Goal: Task Accomplishment & Management: Use online tool/utility

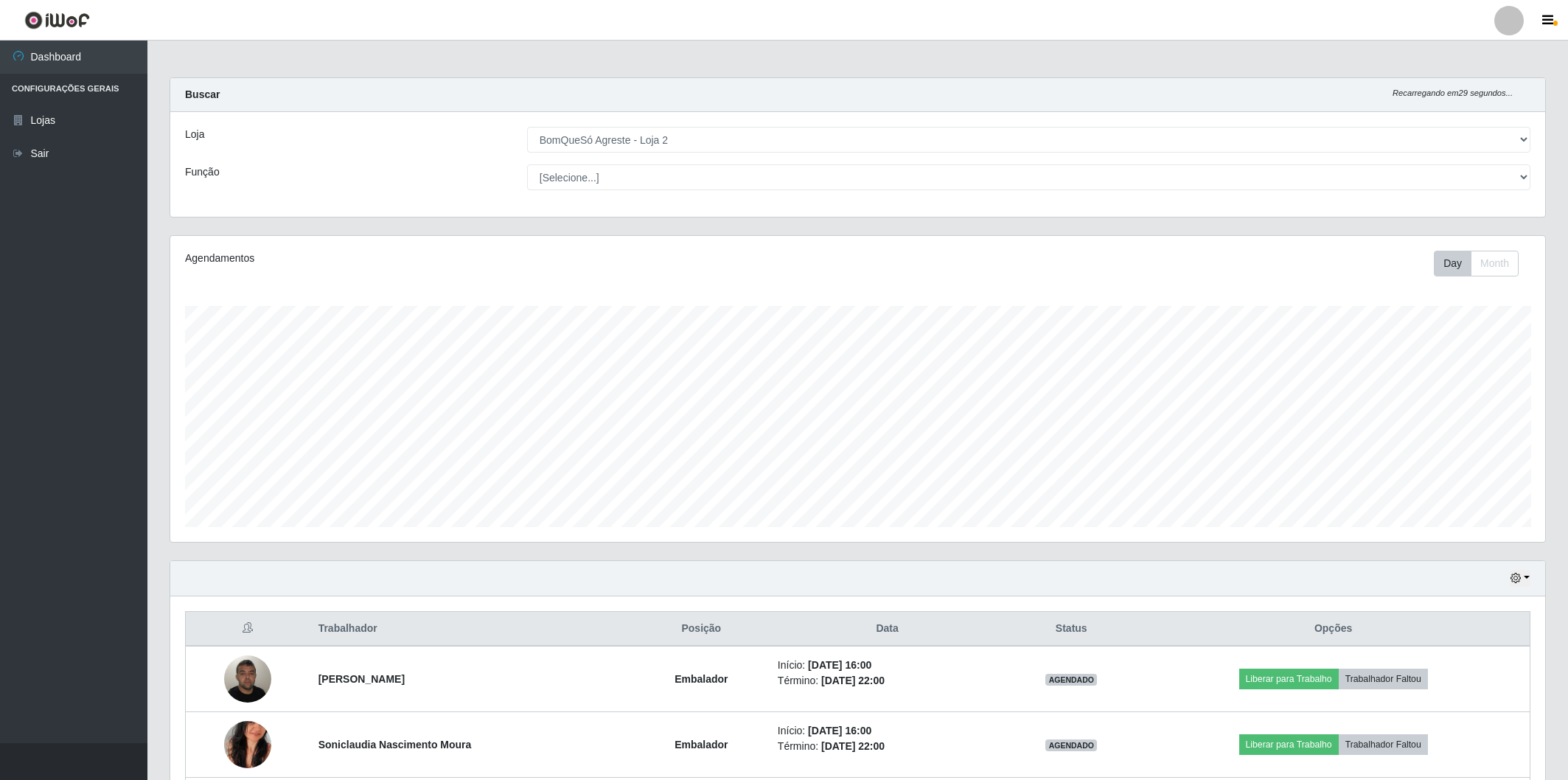
select select "214"
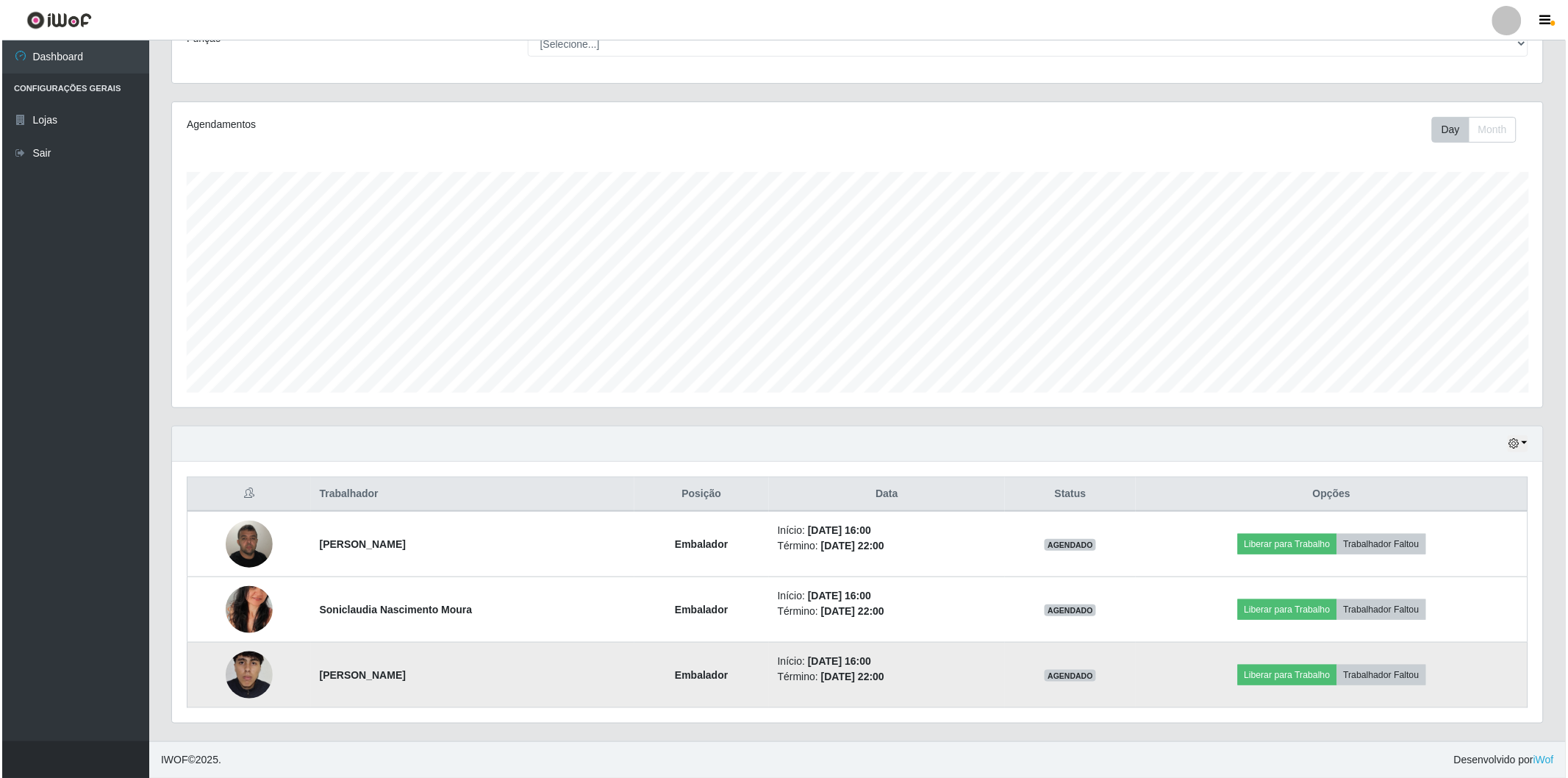
scroll to position [305, 1371]
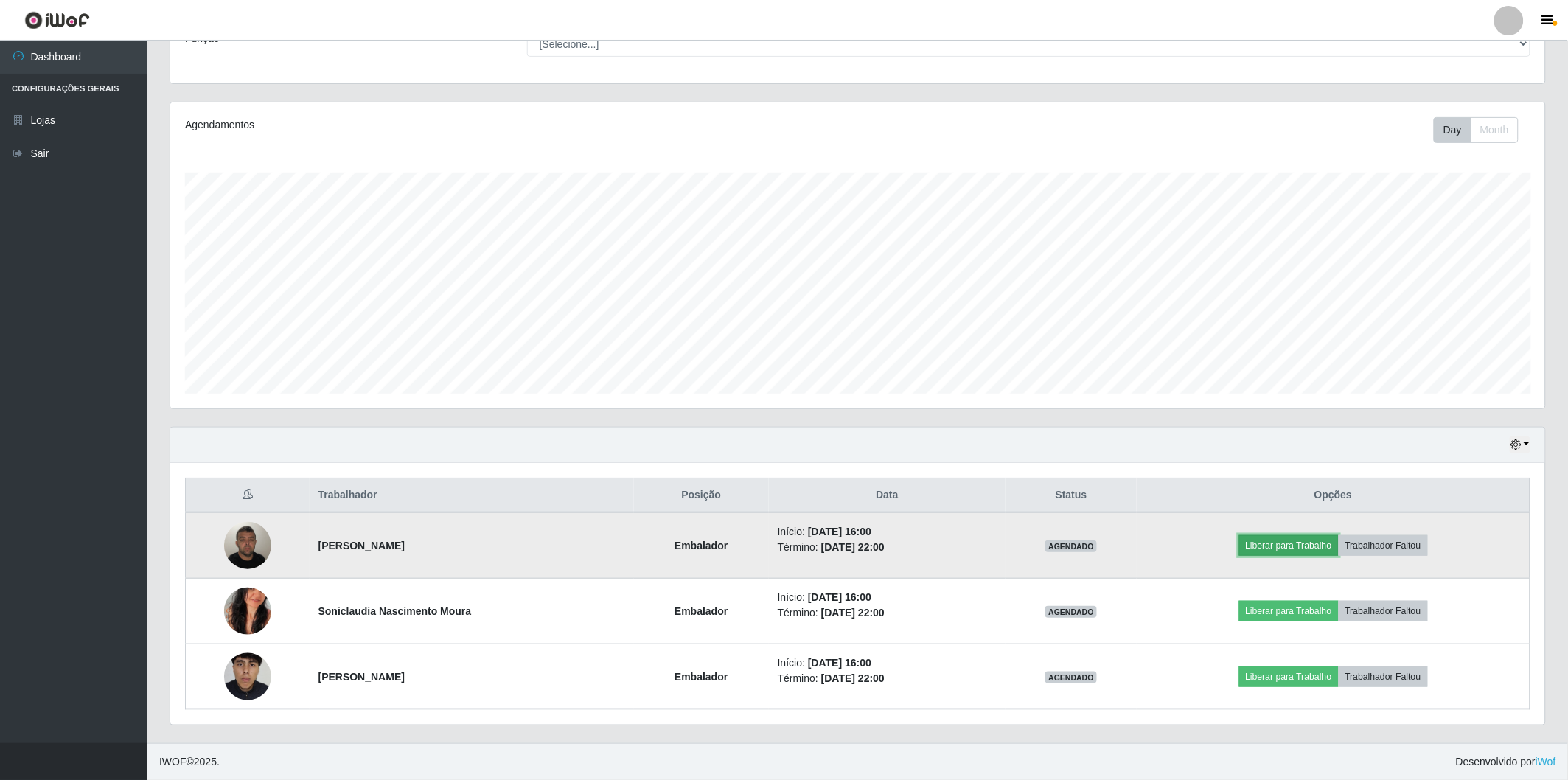
click at [1269, 548] on button "Liberar para Trabalho" at bounding box center [1288, 545] width 100 height 21
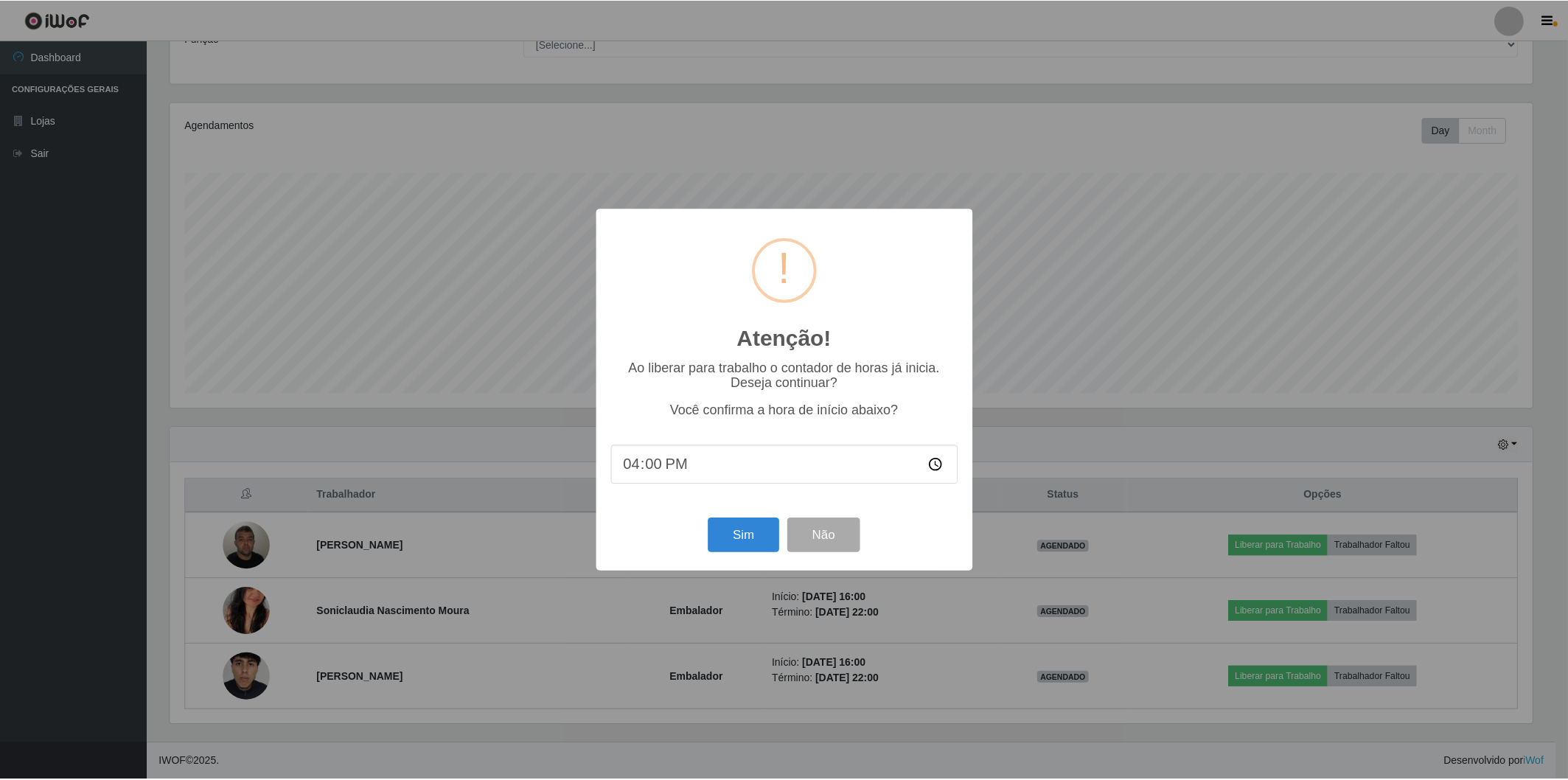
scroll to position [305, 1366]
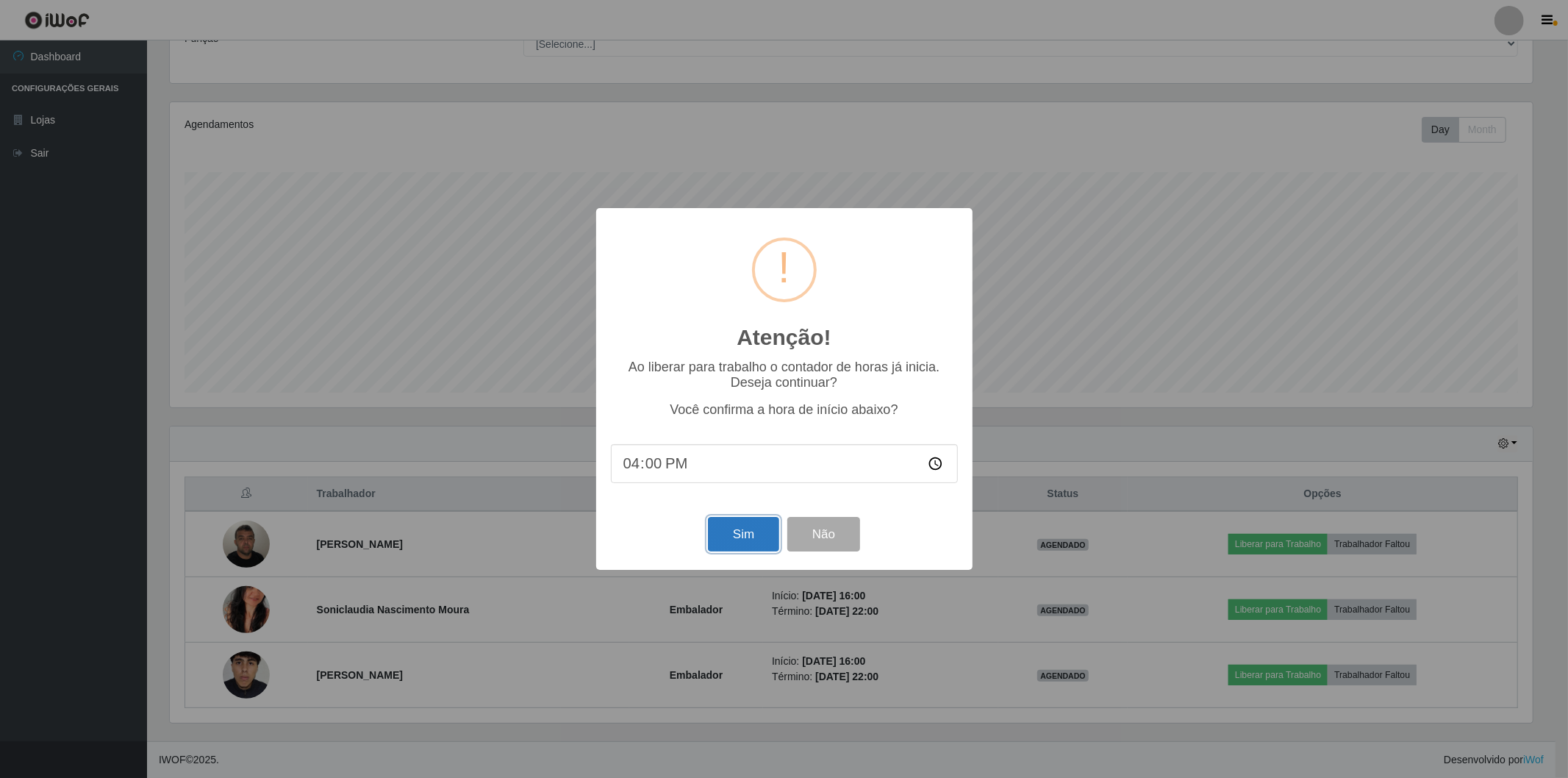
click at [728, 540] on button "Sim" at bounding box center [743, 533] width 71 height 34
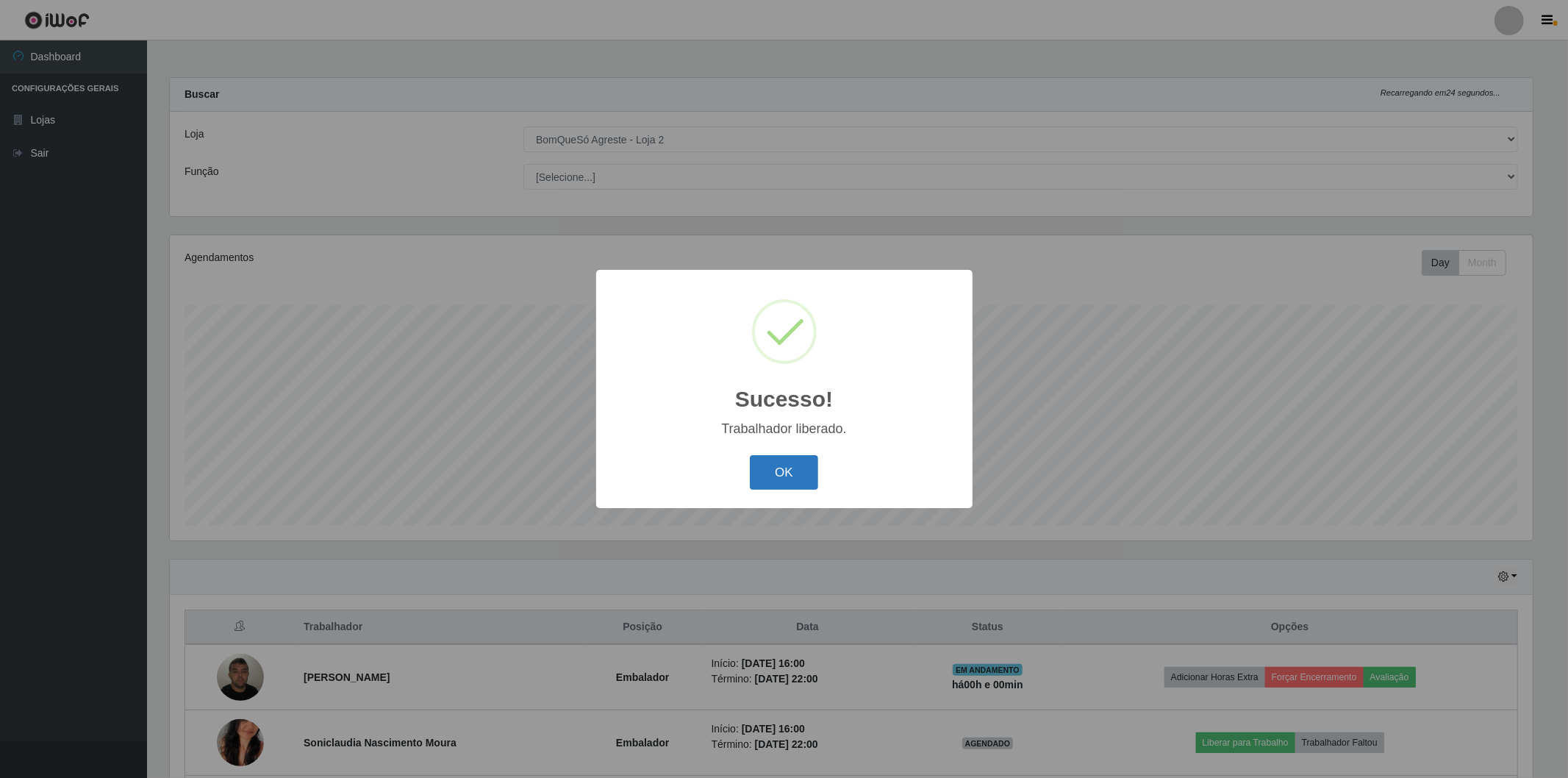
click at [774, 486] on button "OK" at bounding box center [784, 472] width 68 height 34
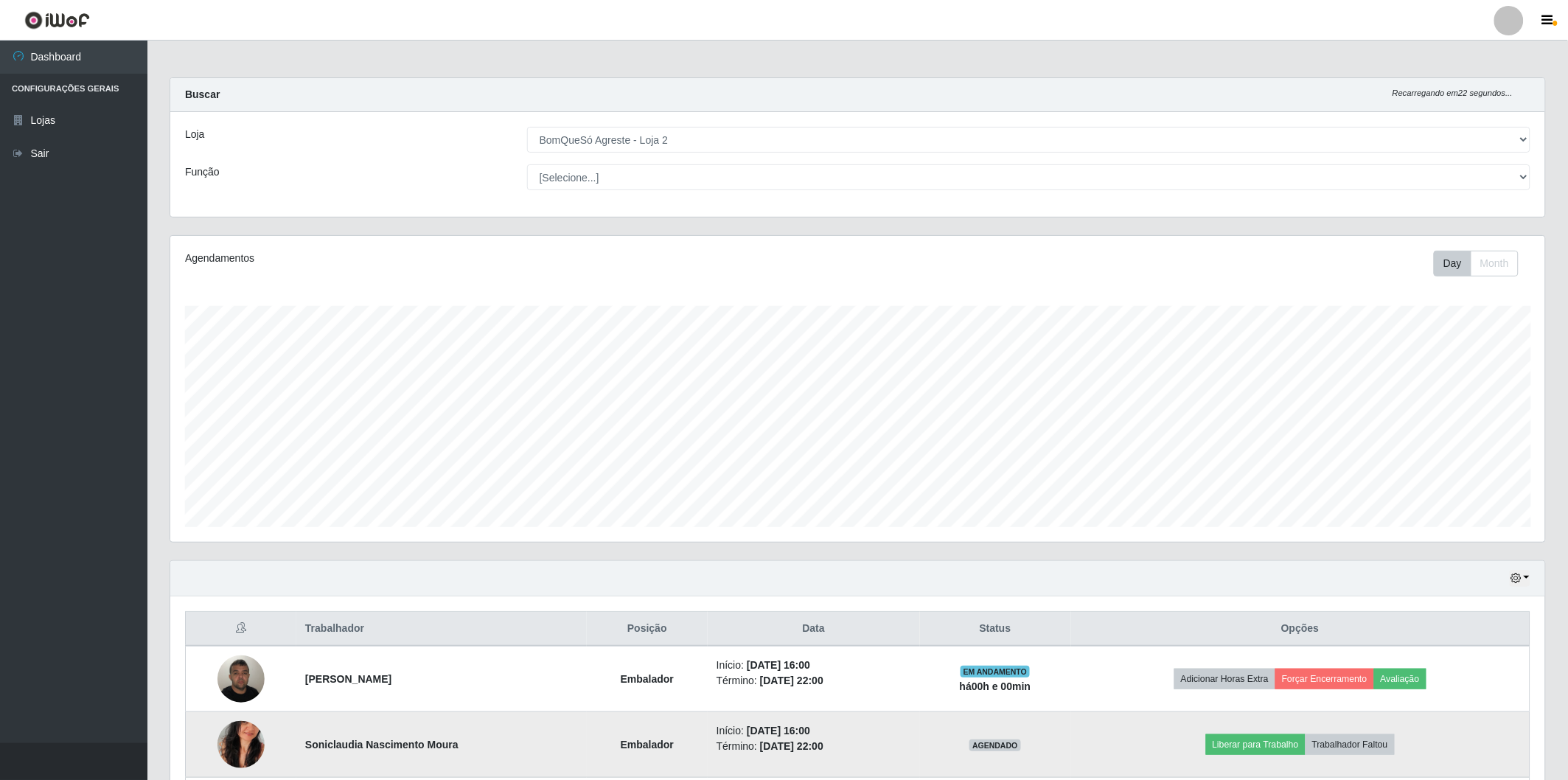
scroll to position [133, 0]
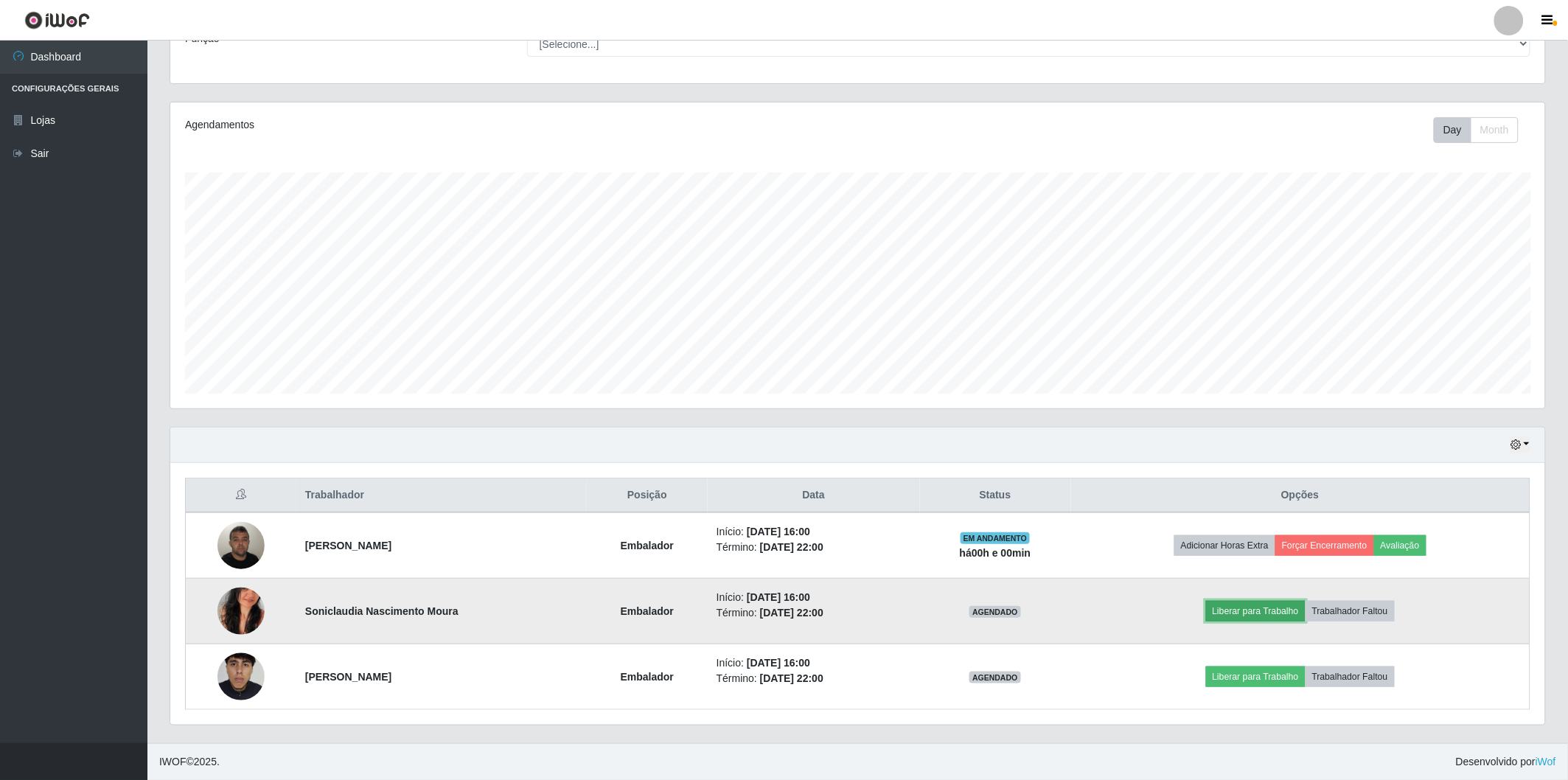
click at [1257, 616] on button "Liberar para Trabalho" at bounding box center [1256, 611] width 100 height 21
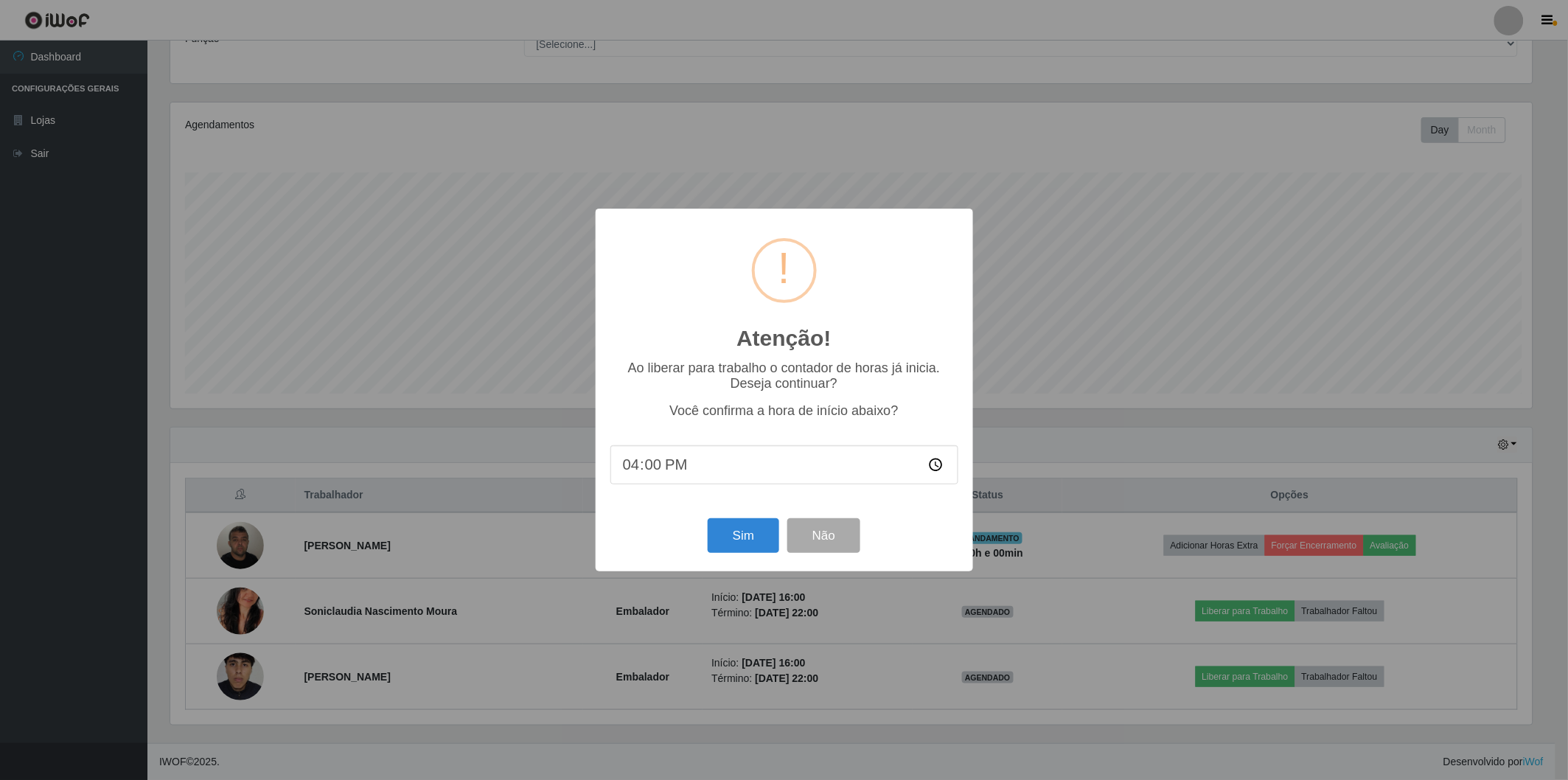
scroll to position [305, 1366]
click at [740, 531] on button "Sim" at bounding box center [745, 535] width 71 height 34
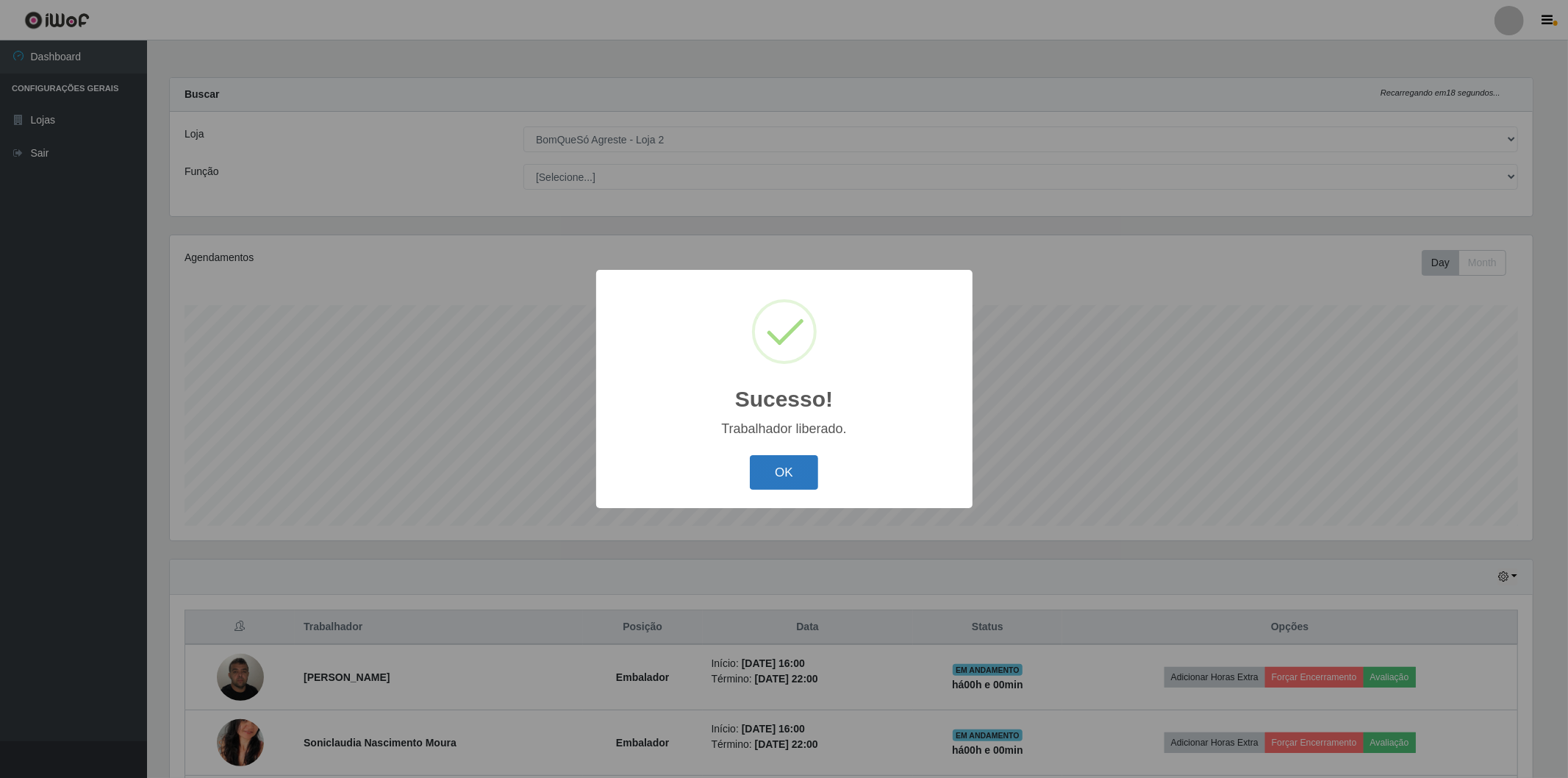
click at [775, 483] on button "OK" at bounding box center [784, 472] width 68 height 34
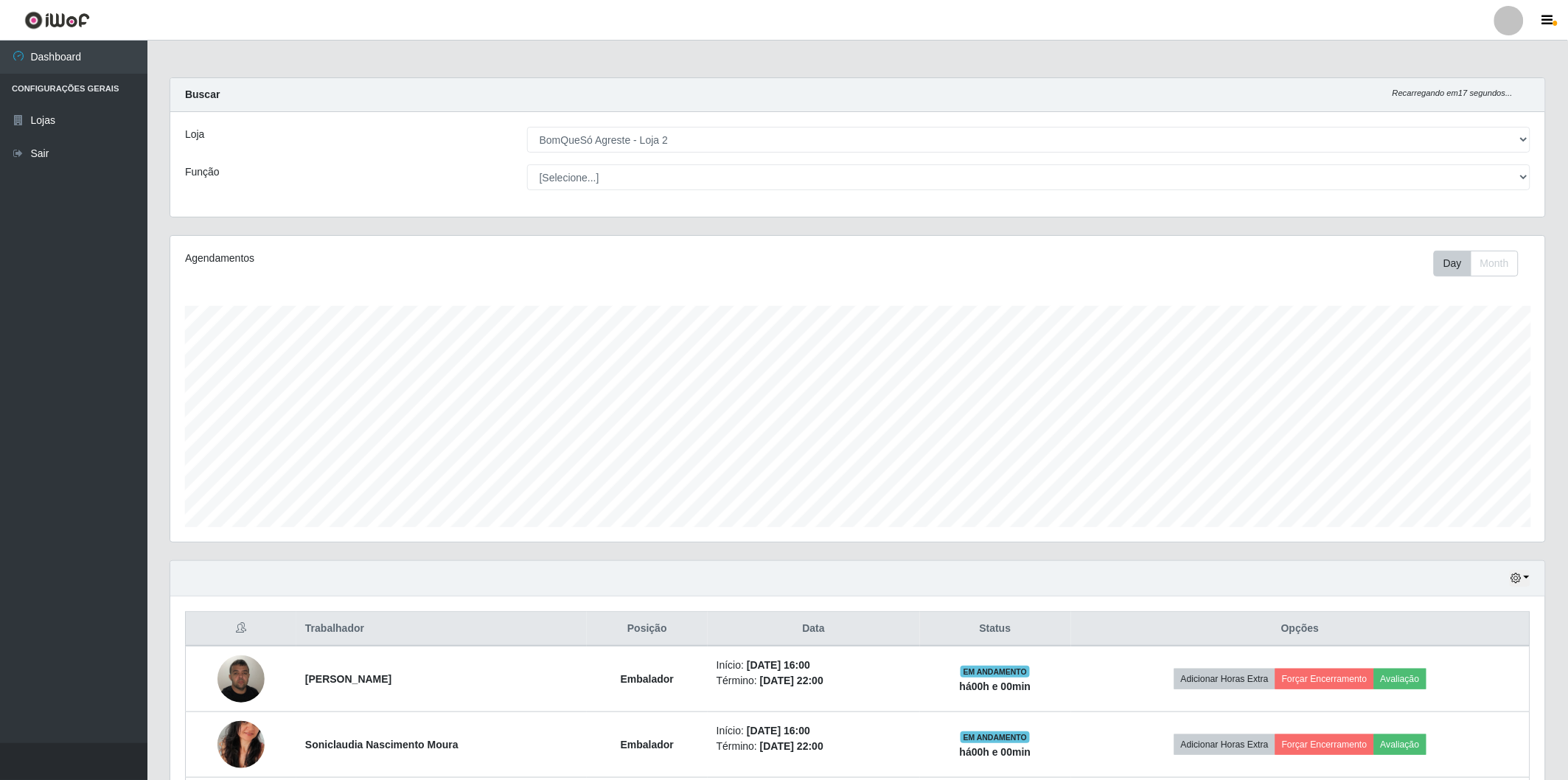
scroll to position [133, 0]
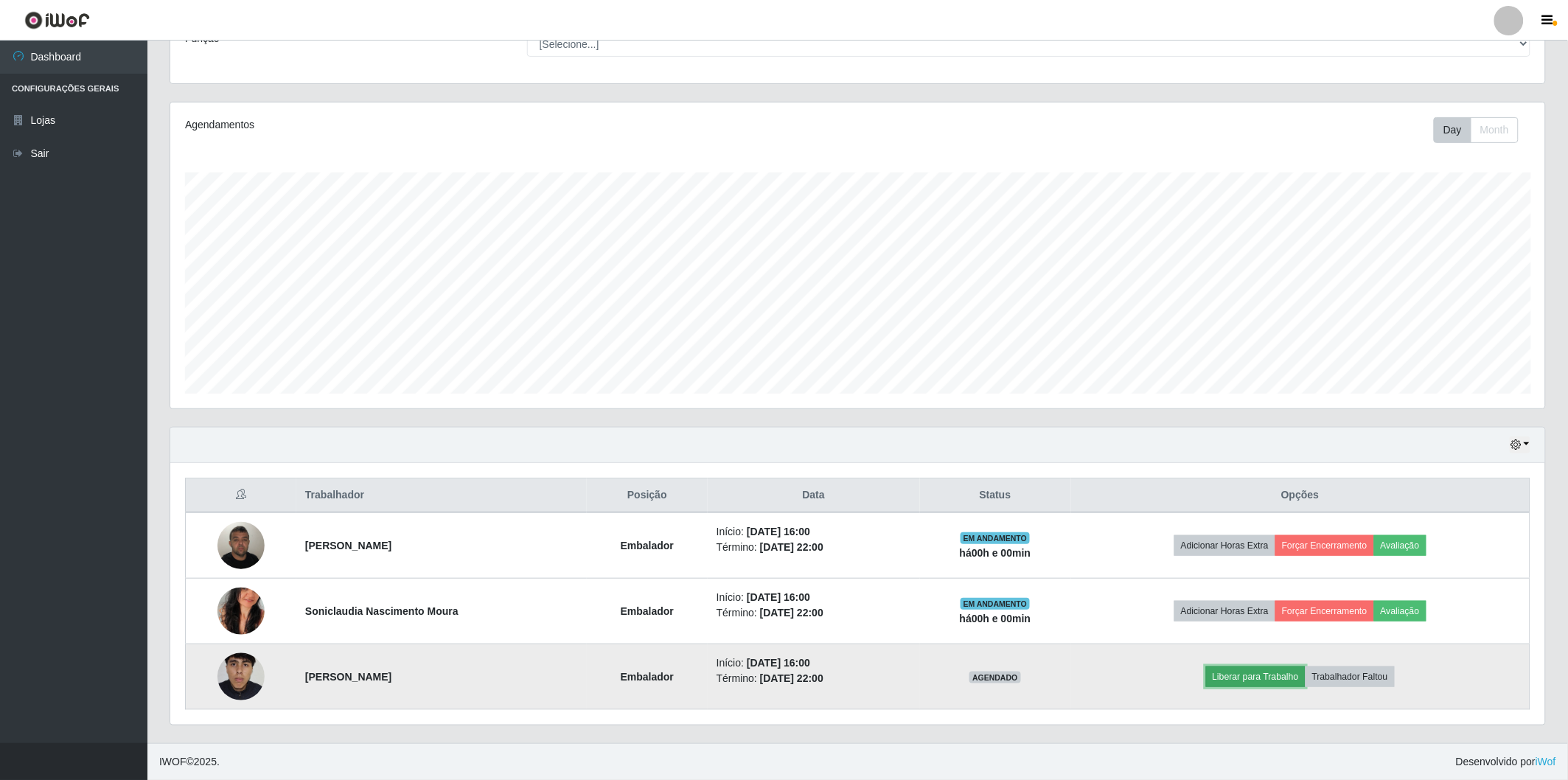
click at [1251, 675] on button "Liberar para Trabalho" at bounding box center [1256, 676] width 100 height 21
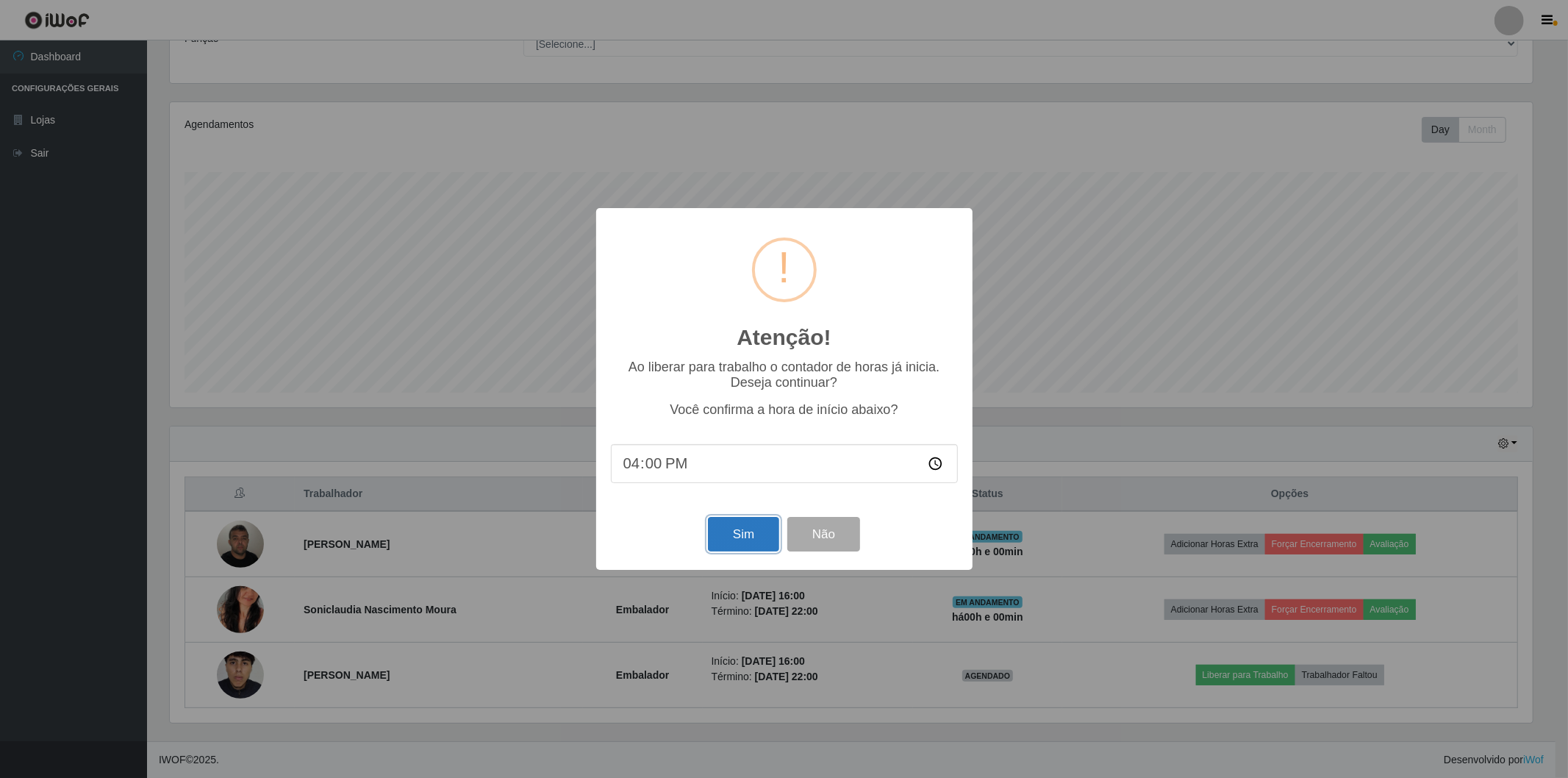
click at [737, 528] on button "Sim" at bounding box center [743, 533] width 71 height 34
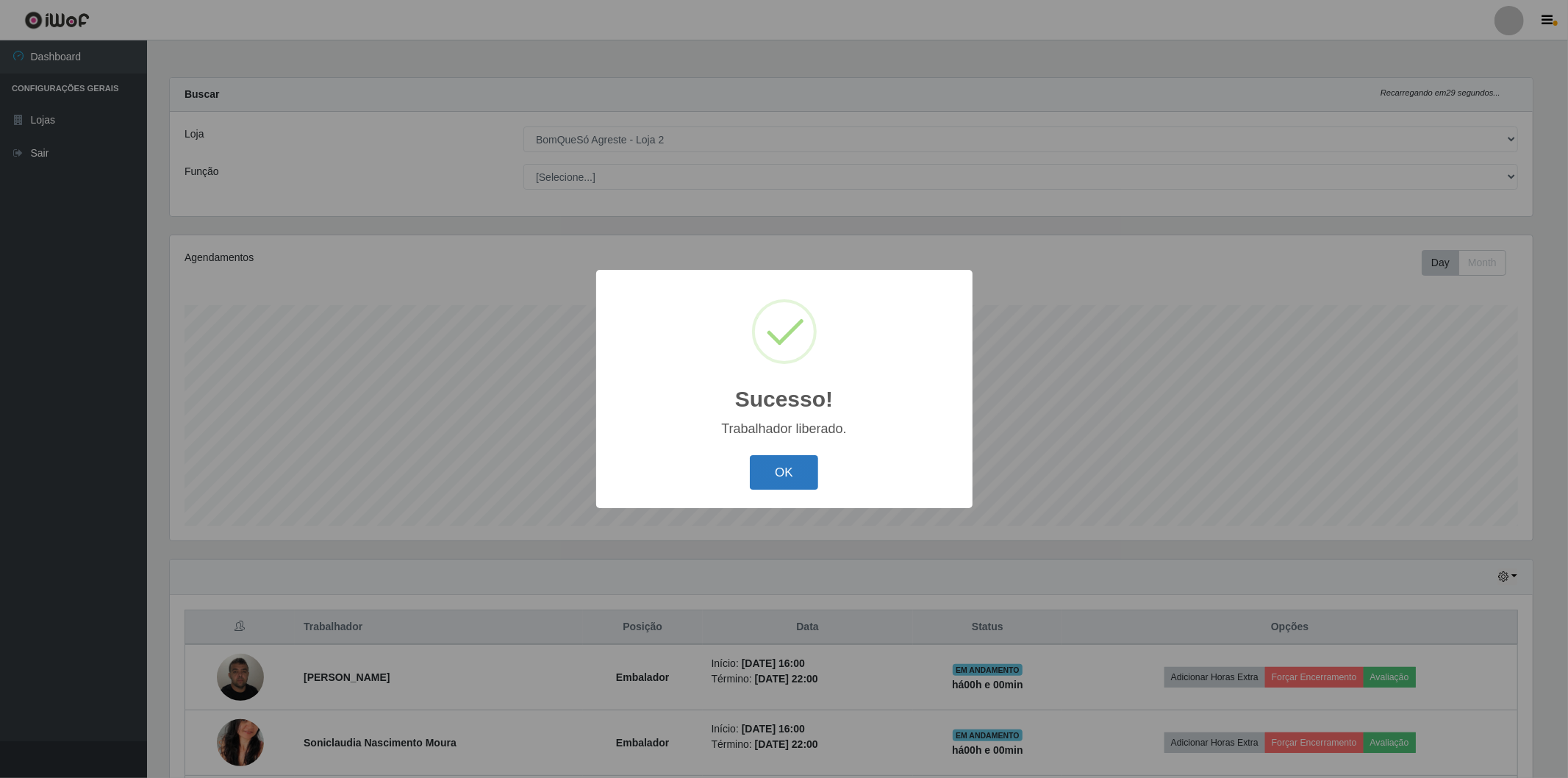
click at [775, 461] on button "OK" at bounding box center [784, 472] width 68 height 34
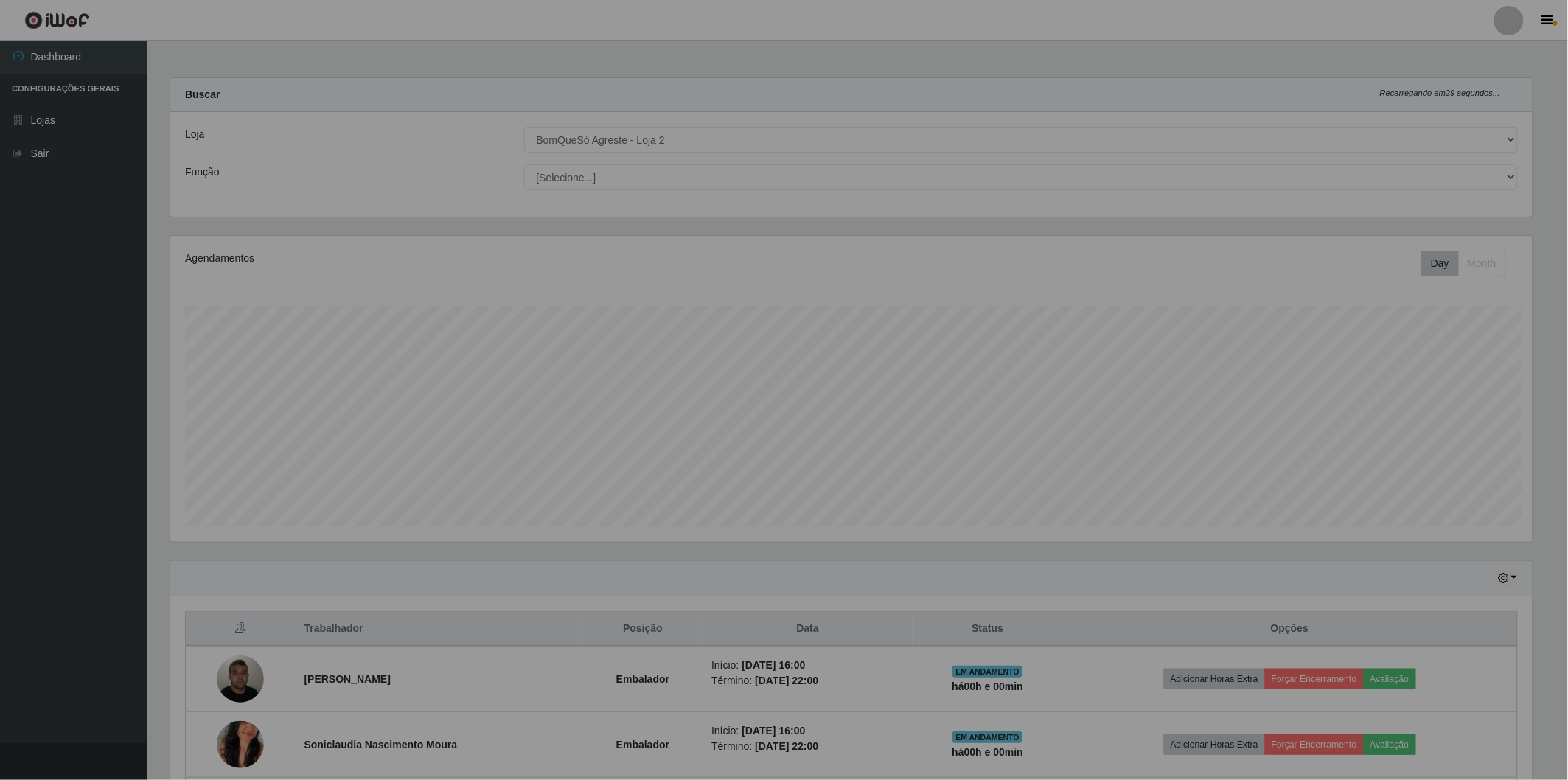
scroll to position [0, 0]
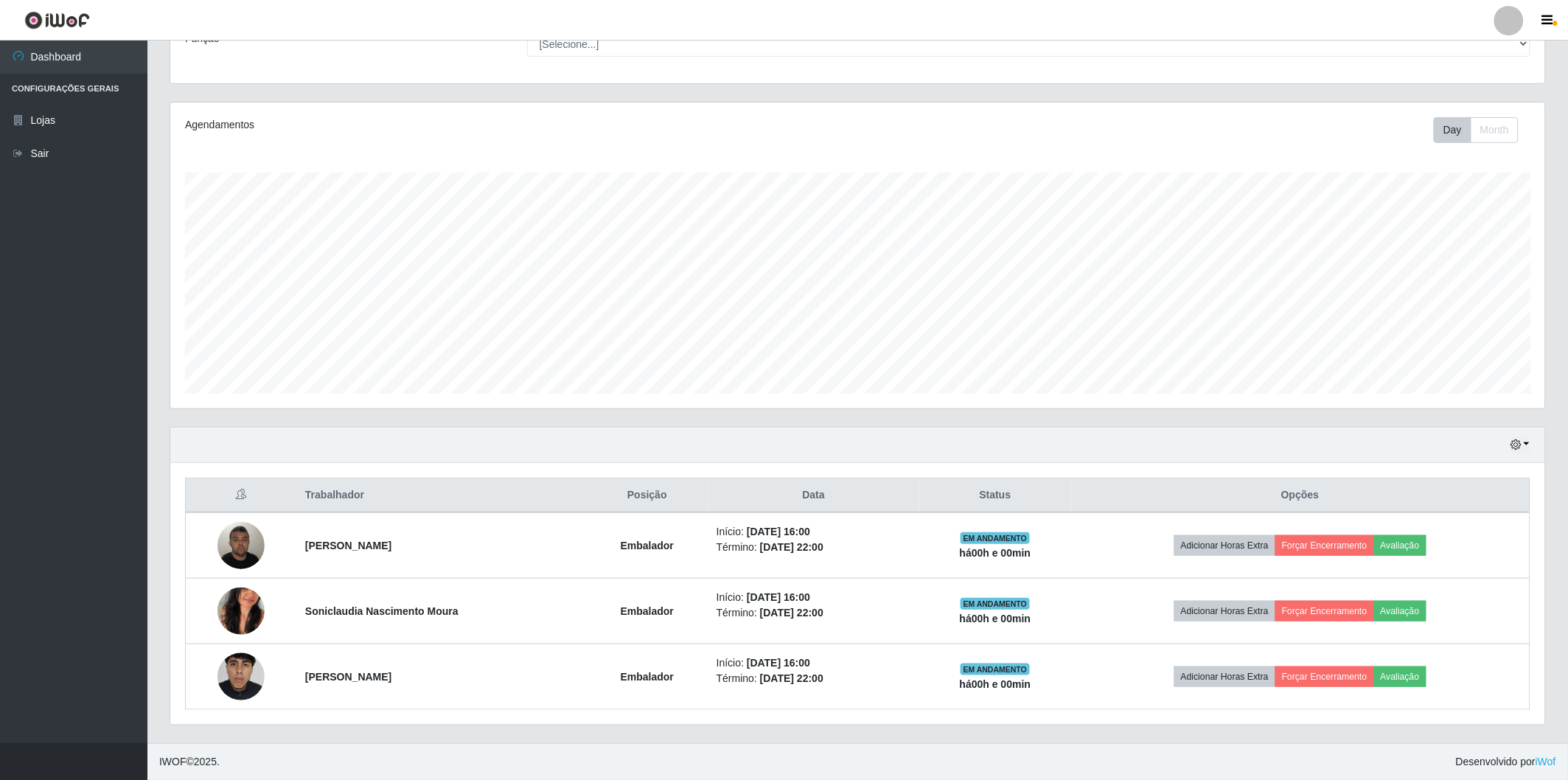
drag, startPoint x: 63, startPoint y: 696, endPoint x: 39, endPoint y: 711, distance: 28.3
